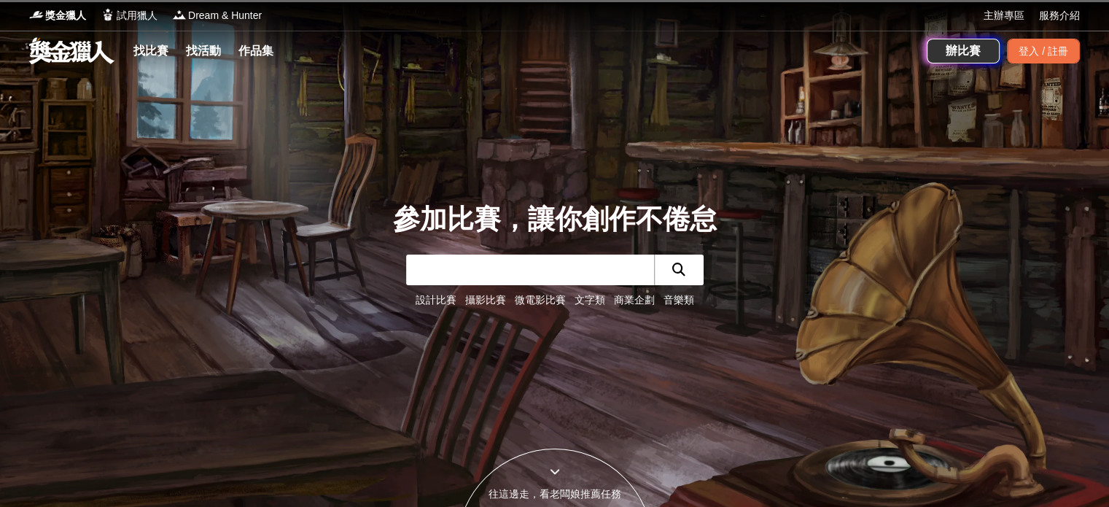
click at [583, 302] on link "文字類" at bounding box center [589, 300] width 31 height 12
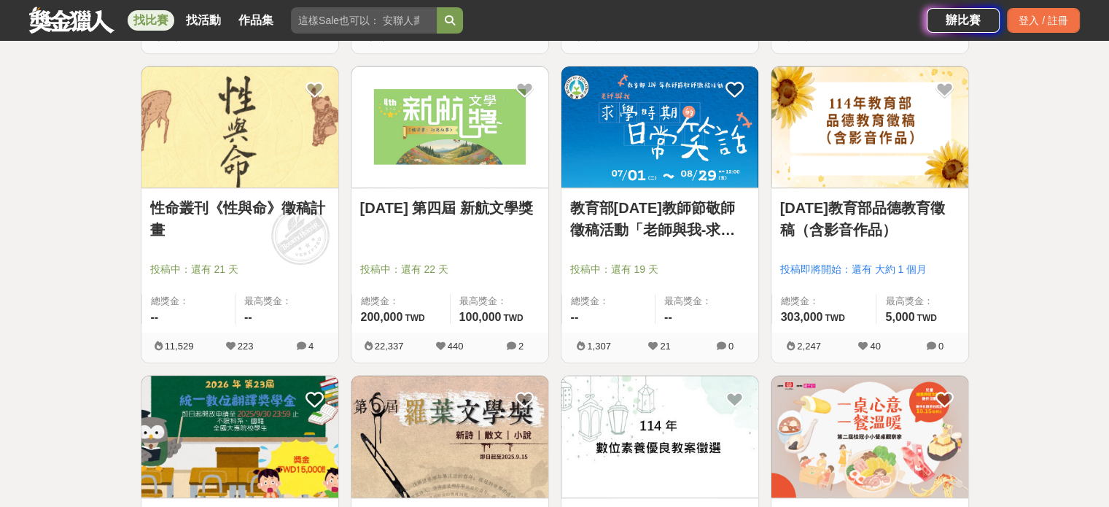
scroll to position [1781, 0]
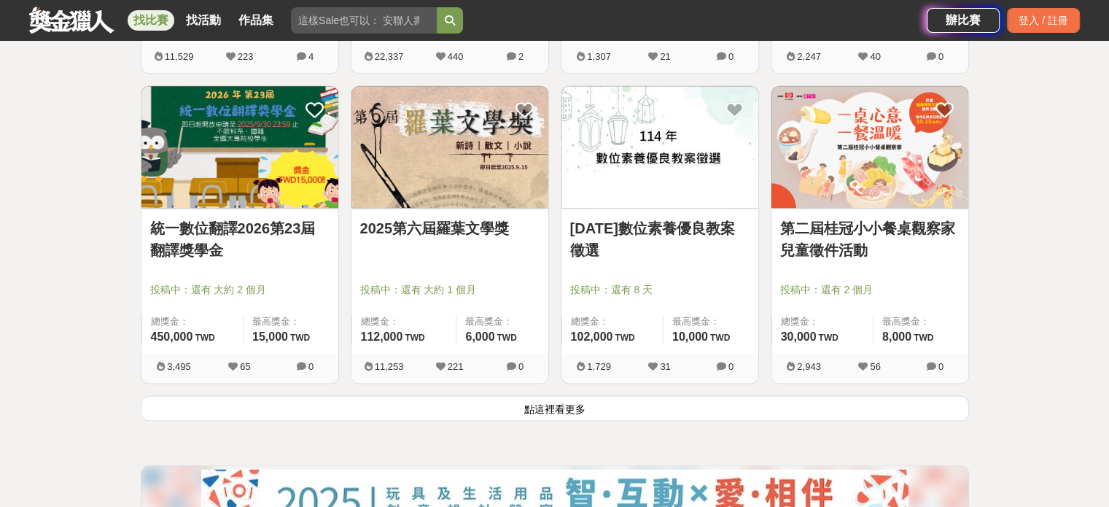
click at [558, 405] on button "點這裡看更多" at bounding box center [555, 408] width 828 height 26
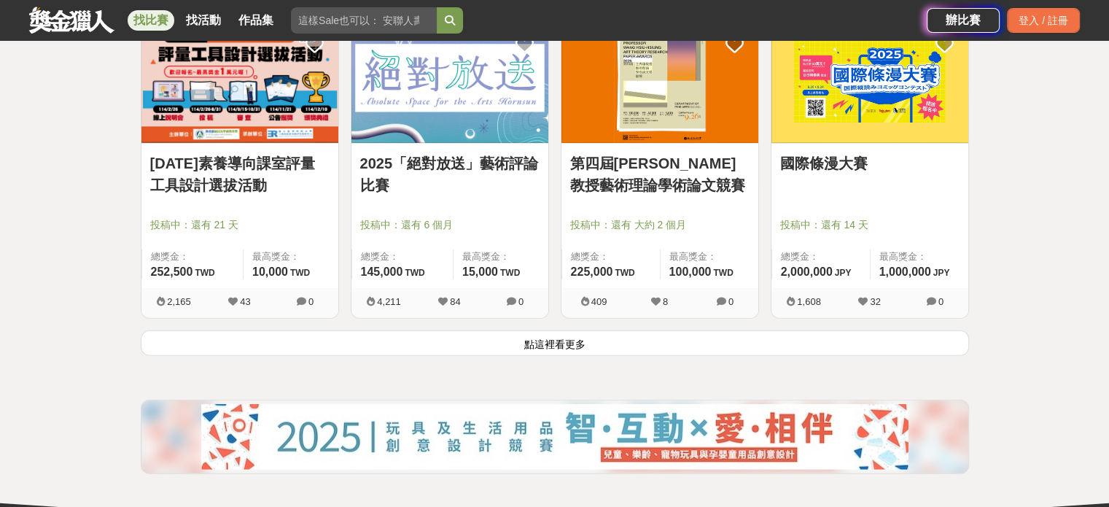
scroll to position [3712, 0]
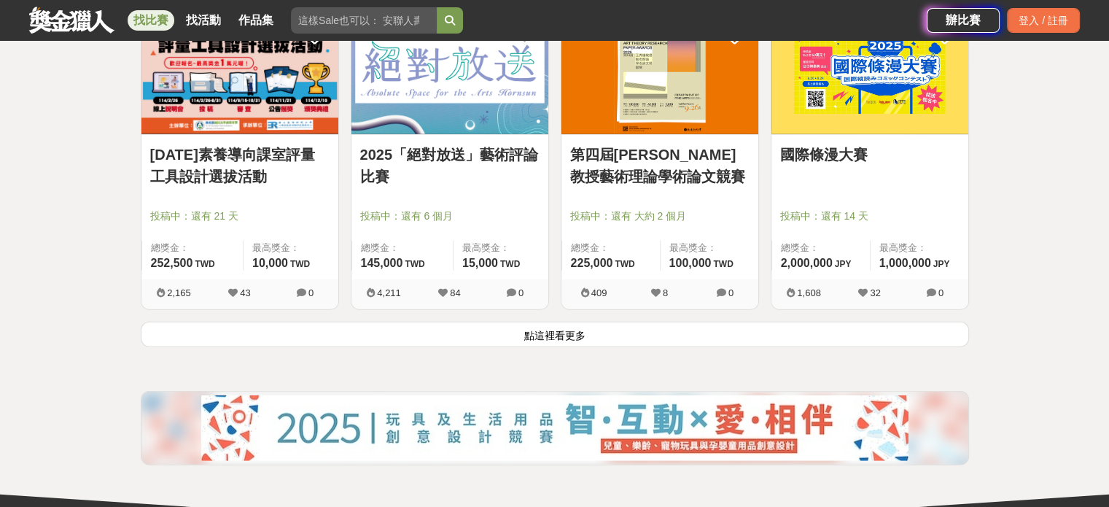
click at [567, 341] on button "點這裡看更多" at bounding box center [555, 334] width 828 height 26
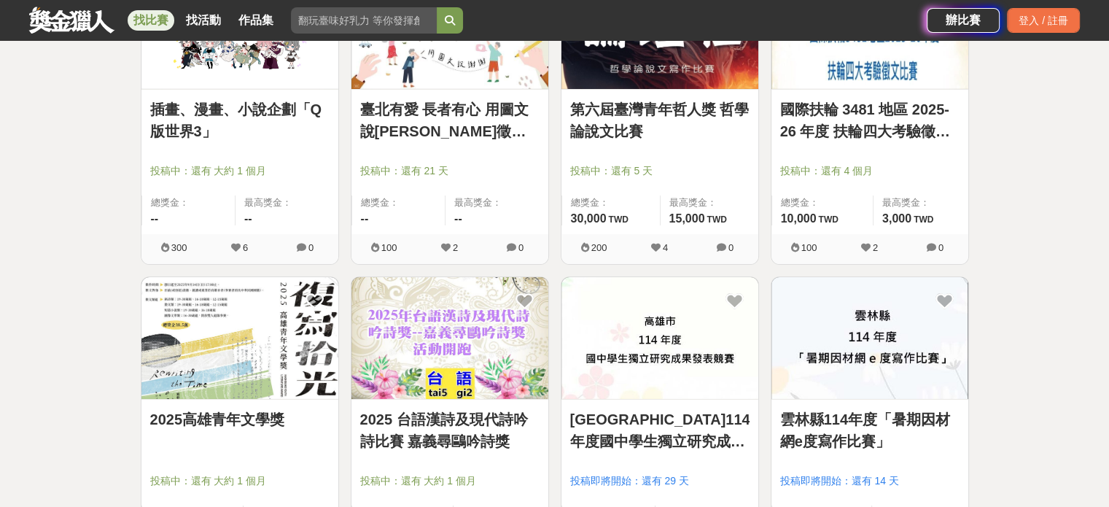
scroll to position [4995, 0]
click at [252, 354] on img at bounding box center [239, 338] width 197 height 122
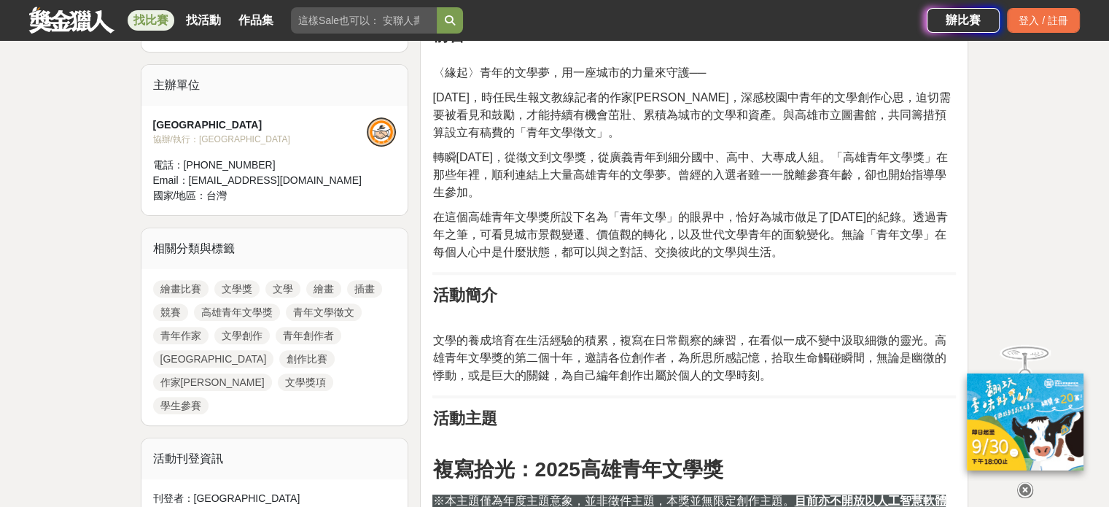
scroll to position [475, 0]
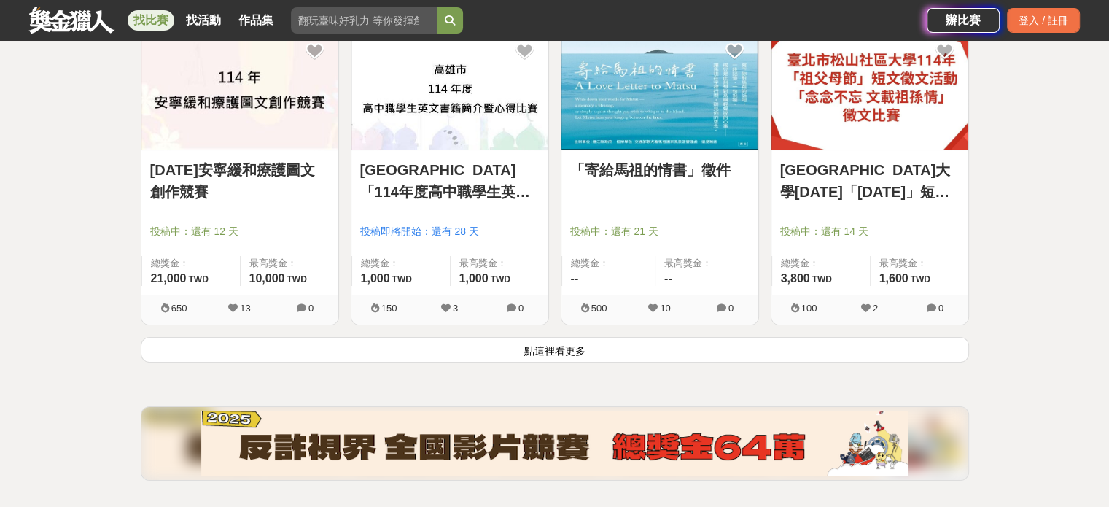
scroll to position [5555, 0]
click at [481, 350] on button "點這裡看更多" at bounding box center [555, 349] width 828 height 26
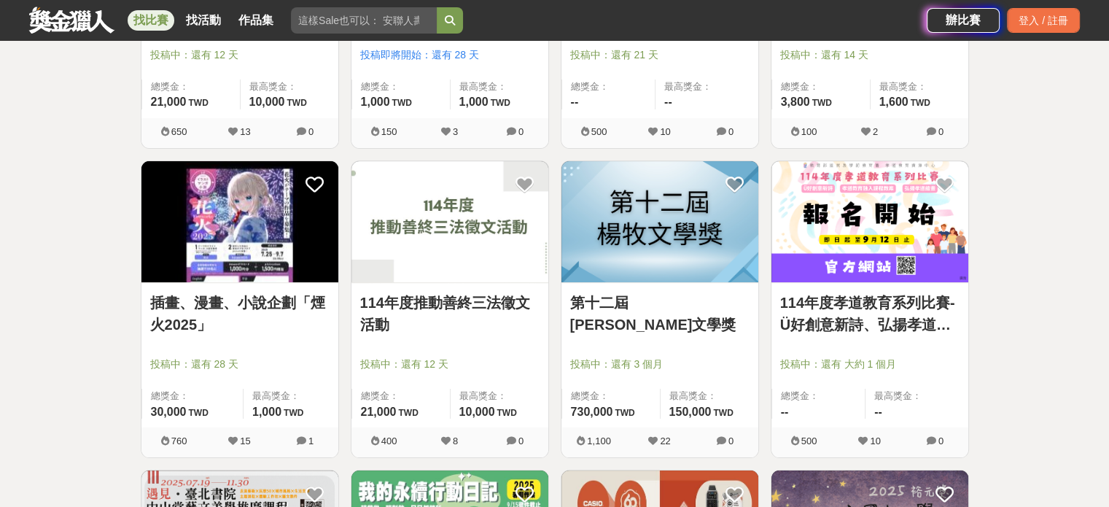
scroll to position [5774, 0]
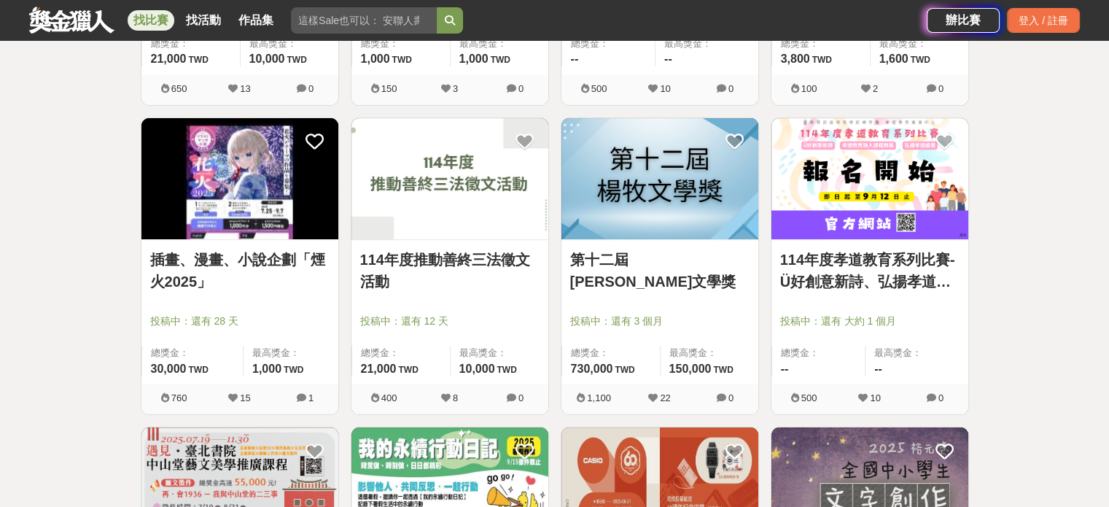
click at [636, 212] on img at bounding box center [659, 179] width 197 height 122
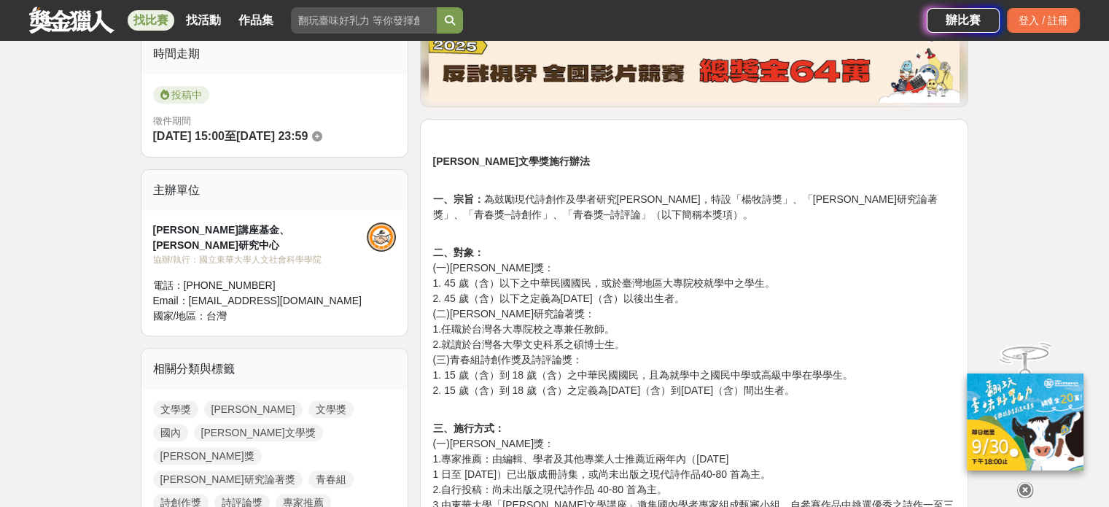
scroll to position [518, 0]
